Goal: Navigation & Orientation: Find specific page/section

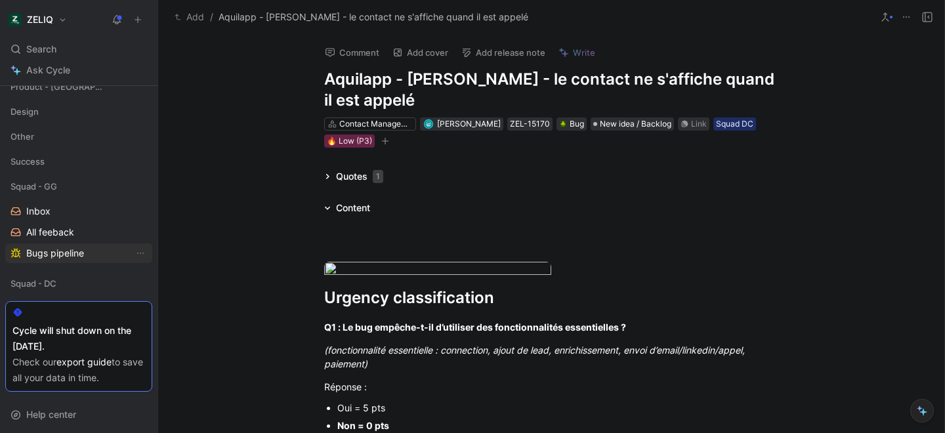
scroll to position [319, 0]
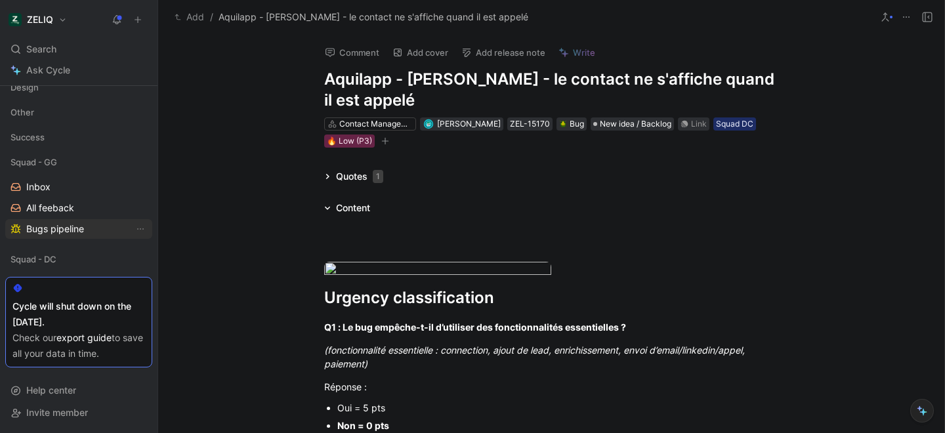
click at [34, 233] on span "Bugs pipeline" at bounding box center [55, 228] width 58 height 13
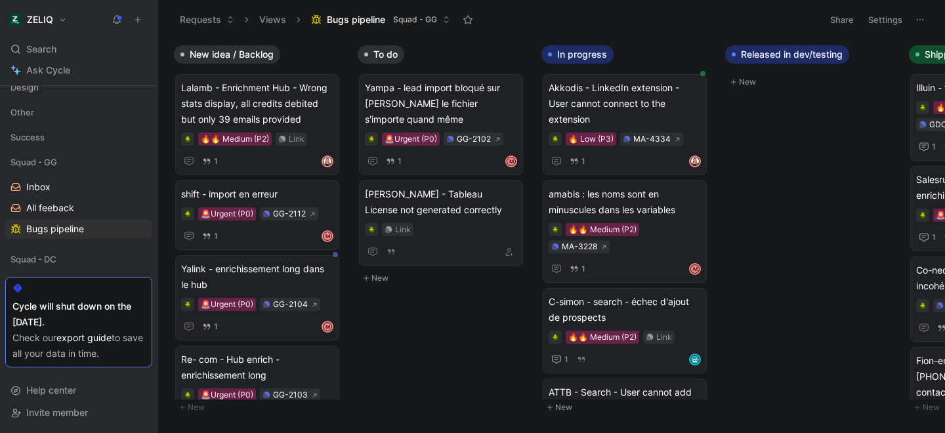
click at [448, 22] on icon at bounding box center [446, 20] width 8 height 8
